Goal: Information Seeking & Learning: Learn about a topic

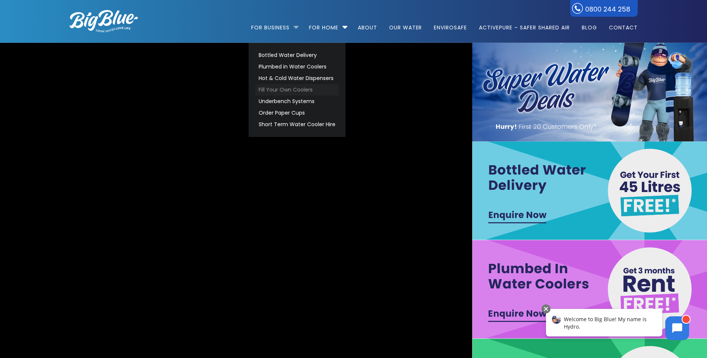
click at [271, 88] on link "Fill Your Own Coolers" at bounding box center [296, 90] width 83 height 12
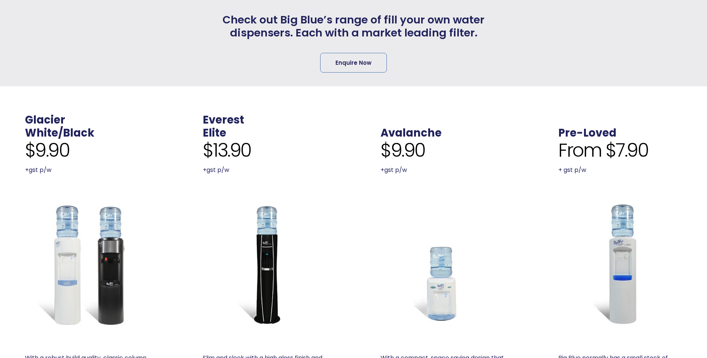
click at [115, 235] on img at bounding box center [87, 264] width 124 height 124
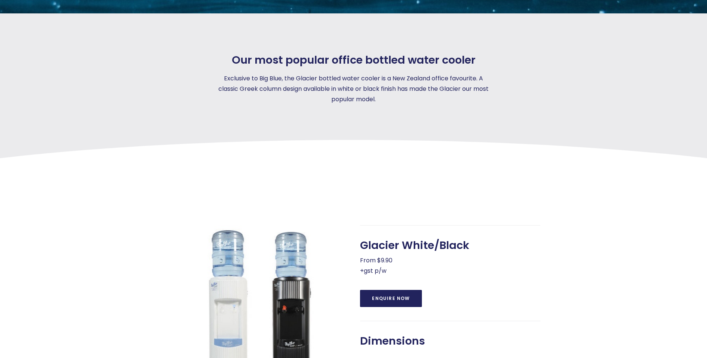
scroll to position [37, 0]
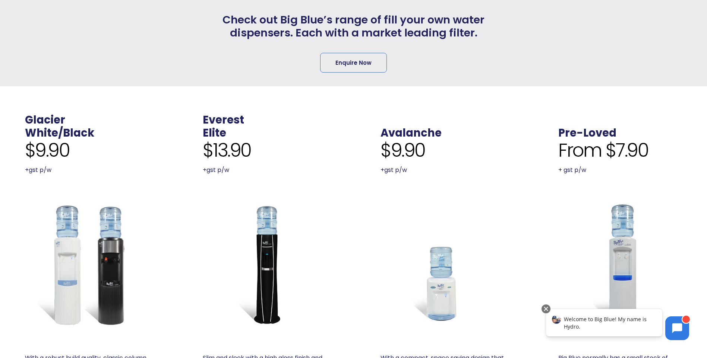
click at [447, 267] on img at bounding box center [442, 264] width 124 height 124
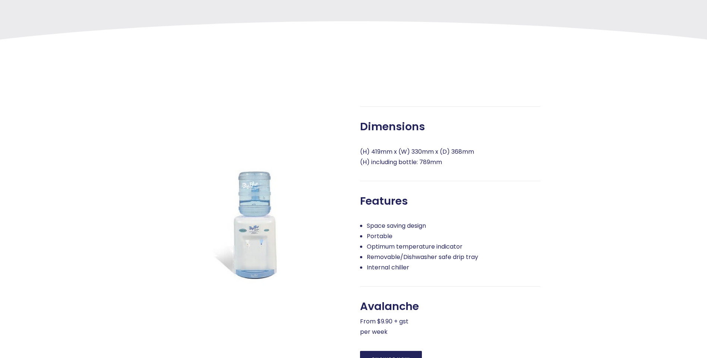
scroll to position [186, 0]
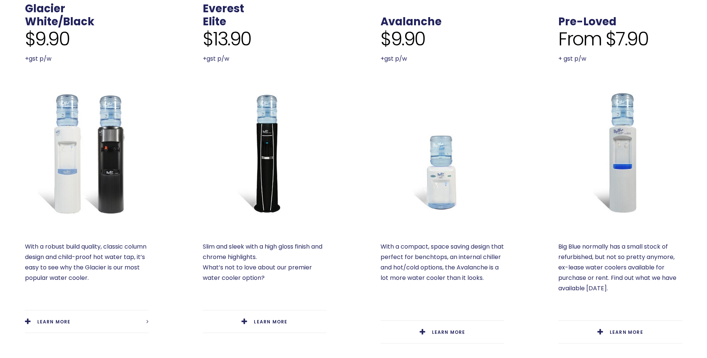
scroll to position [298, 0]
click at [634, 184] on img at bounding box center [620, 153] width 124 height 124
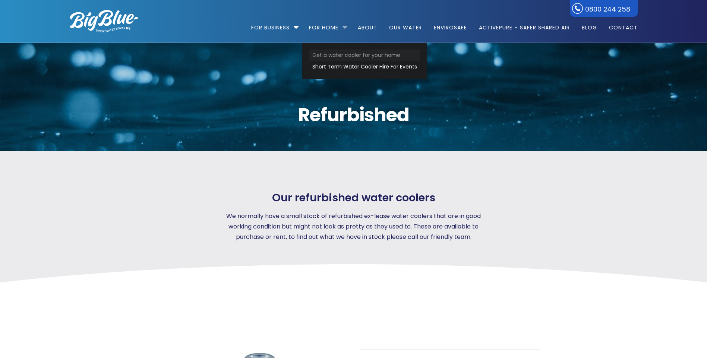
click at [325, 54] on link "Get a water cooler for your home" at bounding box center [364, 56] width 111 height 12
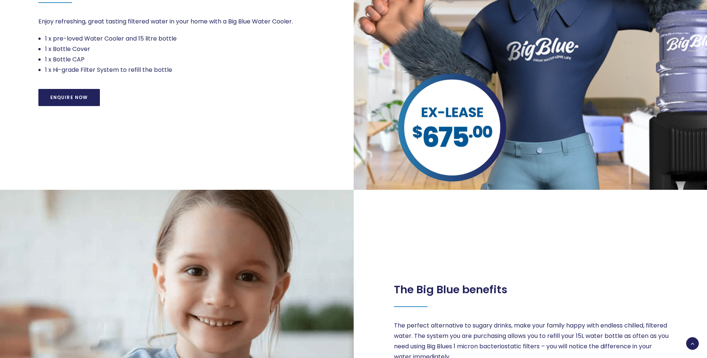
scroll to position [782, 0]
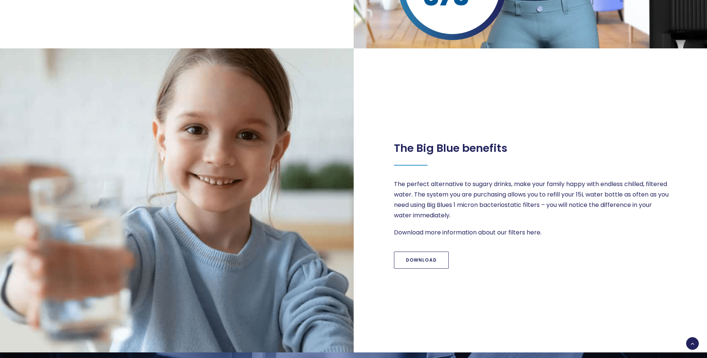
click at [436, 257] on link "Download" at bounding box center [421, 260] width 55 height 17
click at [426, 266] on link "Download" at bounding box center [421, 260] width 55 height 17
